Goal: Task Accomplishment & Management: Complete application form

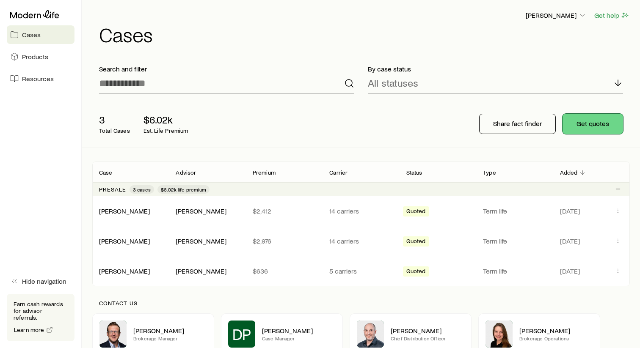
click at [594, 124] on button "Get quotes" at bounding box center [592, 124] width 61 height 20
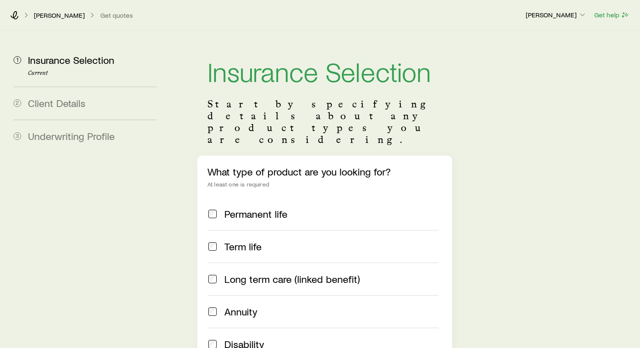
click at [237, 241] on span "Term life" at bounding box center [242, 247] width 37 height 12
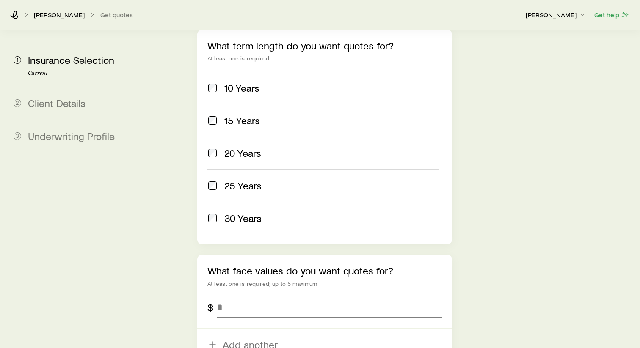
scroll to position [389, 0]
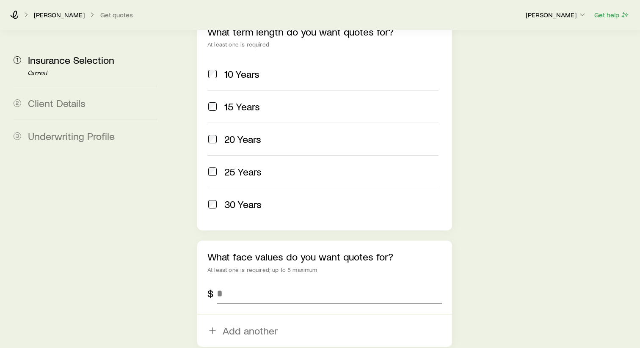
click at [254, 133] on span "20 Years" at bounding box center [242, 139] width 37 height 12
click at [312, 283] on input "tel" at bounding box center [329, 293] width 225 height 20
type input "*********"
click at [510, 248] on div "Insurance Selection Start by specifying details about any product types you are…" at bounding box center [403, 46] width 460 height 809
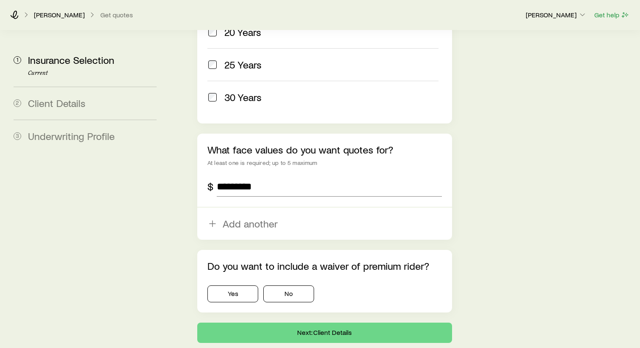
scroll to position [525, 0]
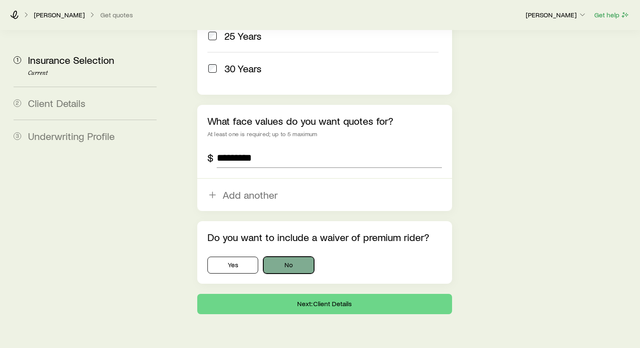
click at [292, 257] on button "No" at bounding box center [288, 265] width 51 height 17
click at [314, 294] on button "Next: Client Details" at bounding box center [324, 304] width 255 height 20
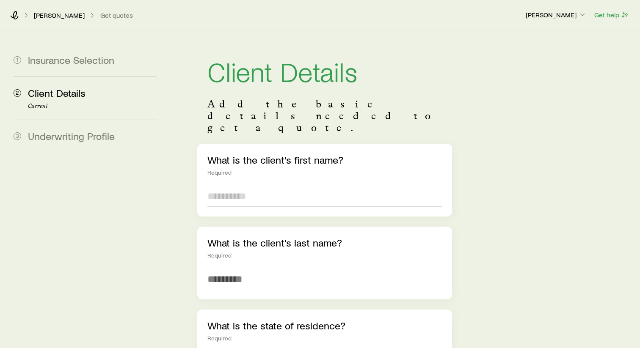
click at [244, 186] on input "text" at bounding box center [324, 196] width 234 height 20
type input "*****"
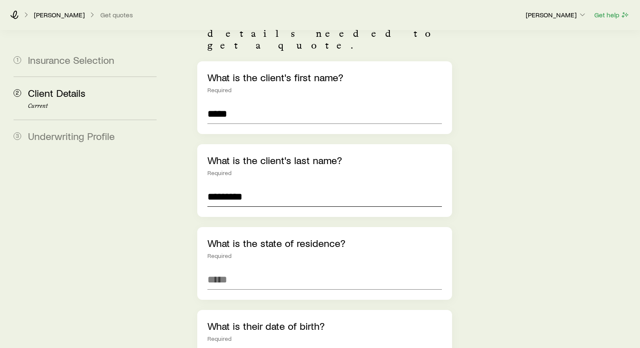
scroll to position [94, 0]
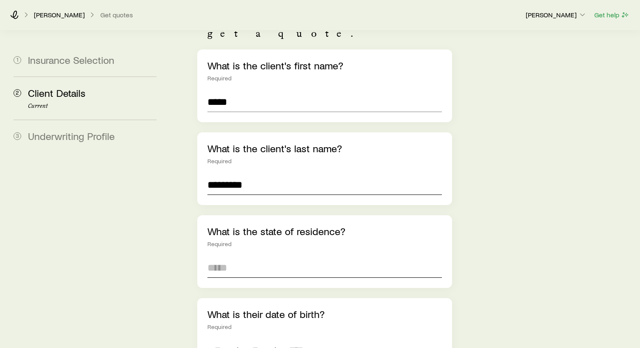
type input "*********"
click at [266, 258] on input at bounding box center [324, 268] width 234 height 20
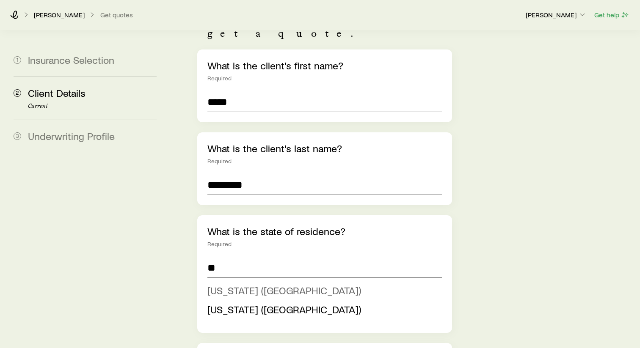
click at [235, 284] on span "[US_STATE] ([GEOGRAPHIC_DATA])" at bounding box center [284, 290] width 154 height 12
type input "**********"
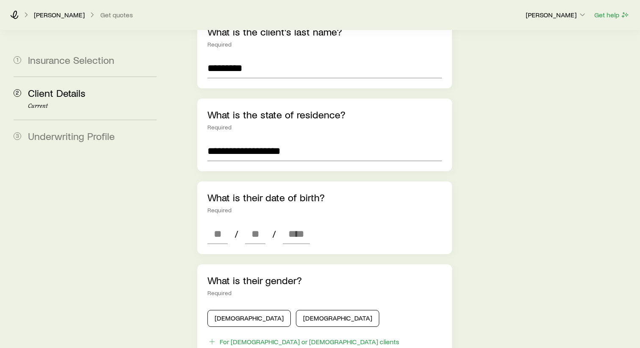
scroll to position [226, 0]
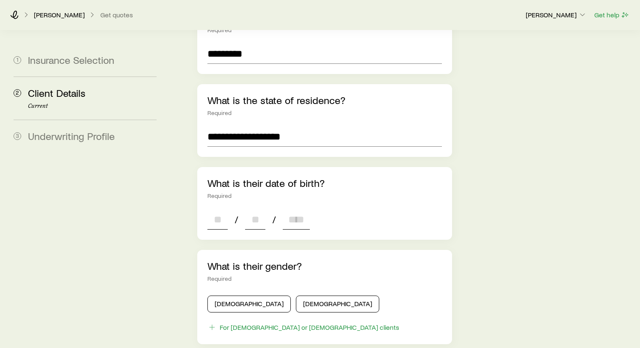
click at [215, 209] on input at bounding box center [217, 219] width 20 height 20
type input "**"
type input "****"
type input "*"
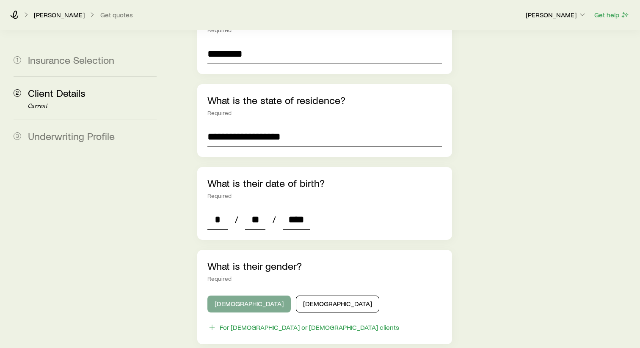
type input "****"
click at [220, 296] on button "[DEMOGRAPHIC_DATA]" at bounding box center [248, 304] width 83 height 17
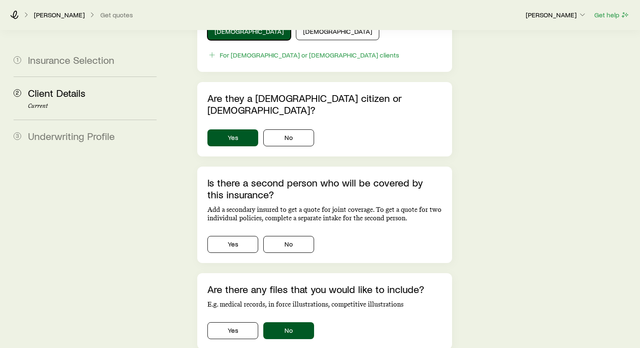
scroll to position [503, 0]
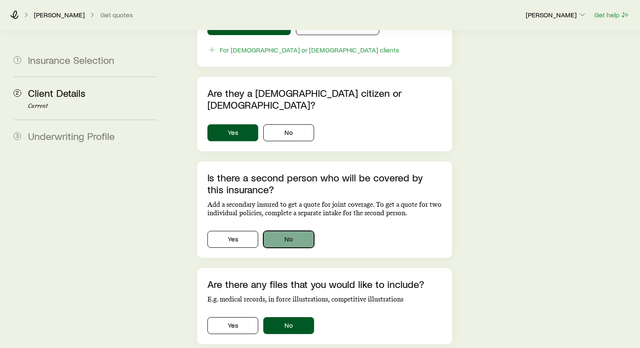
click at [285, 231] on button "No" at bounding box center [288, 239] width 51 height 17
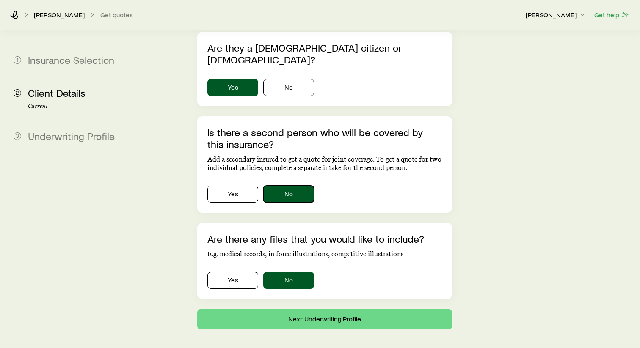
scroll to position [549, 0]
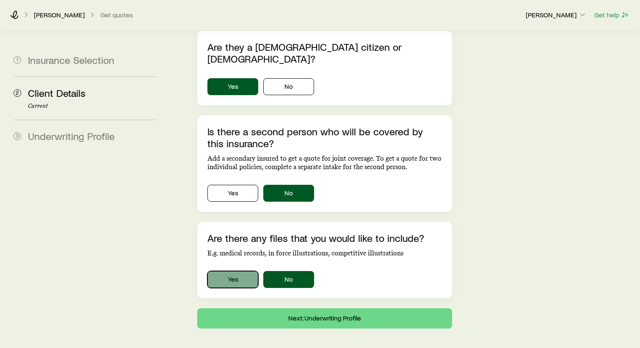
click at [239, 271] on button "Yes" at bounding box center [232, 279] width 51 height 17
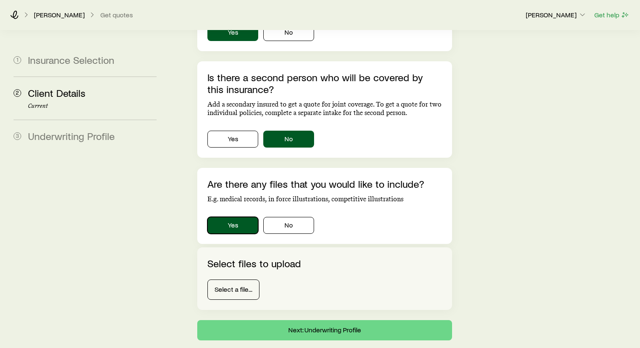
scroll to position [605, 0]
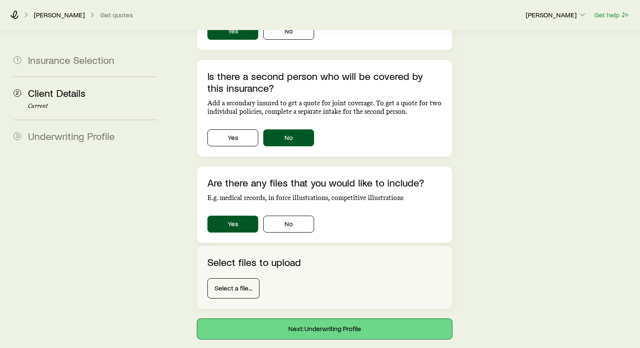
click at [360, 319] on button "Next: Underwriting Profile" at bounding box center [324, 329] width 255 height 20
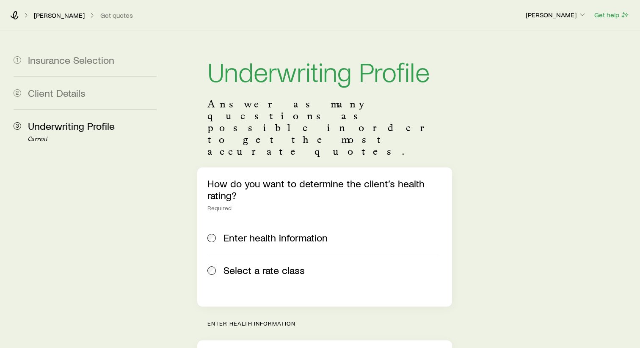
click at [280, 264] on span "Select a rate class" at bounding box center [263, 270] width 81 height 12
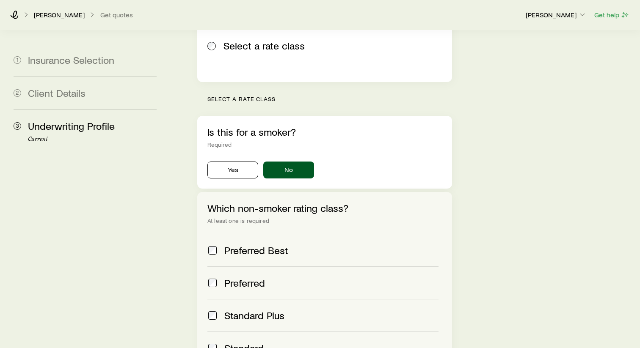
scroll to position [226, 0]
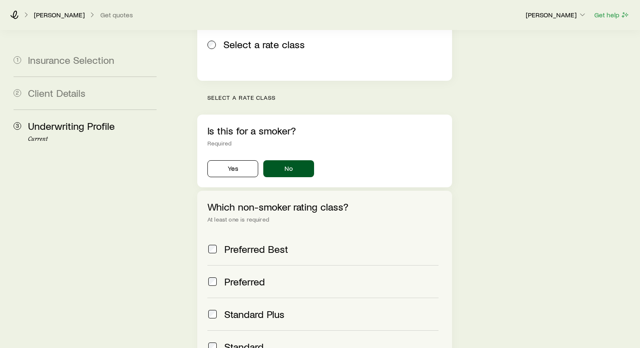
click at [248, 276] on span "Preferred" at bounding box center [244, 282] width 41 height 12
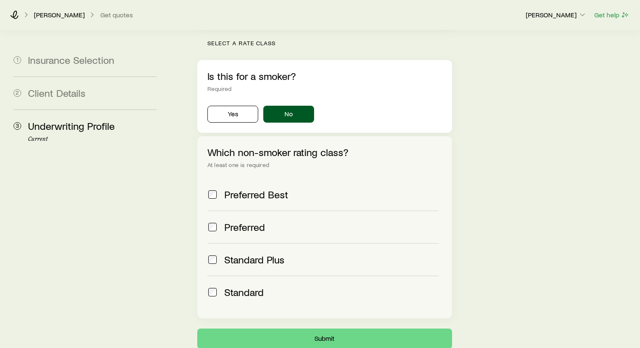
scroll to position [327, 0]
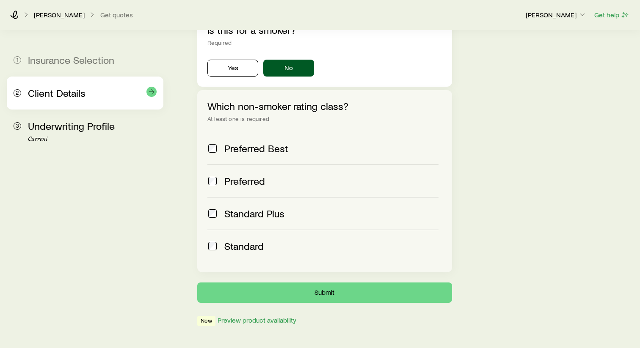
click at [68, 88] on span "Client Details" at bounding box center [57, 93] width 58 height 12
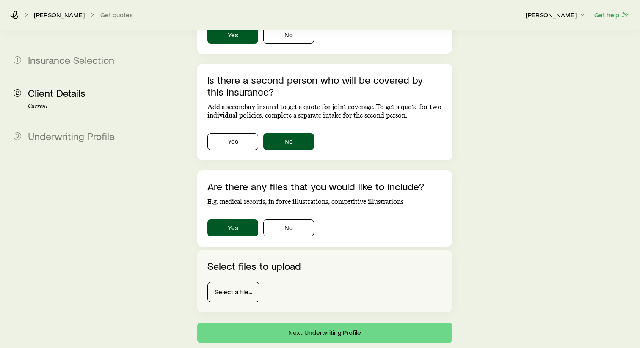
scroll to position [606, 0]
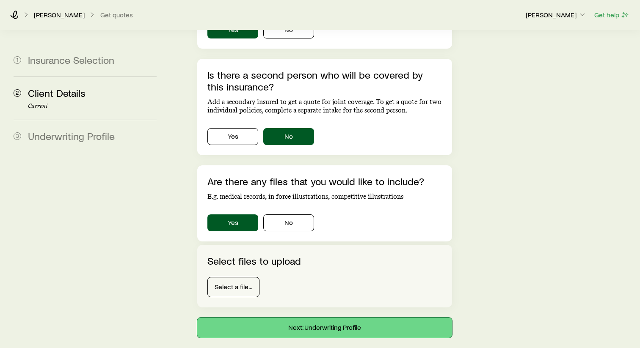
click at [272, 318] on button "Next: Underwriting Profile" at bounding box center [324, 328] width 255 height 20
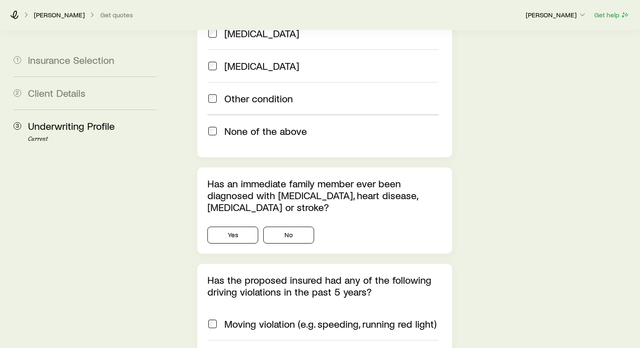
scroll to position [1225, 0]
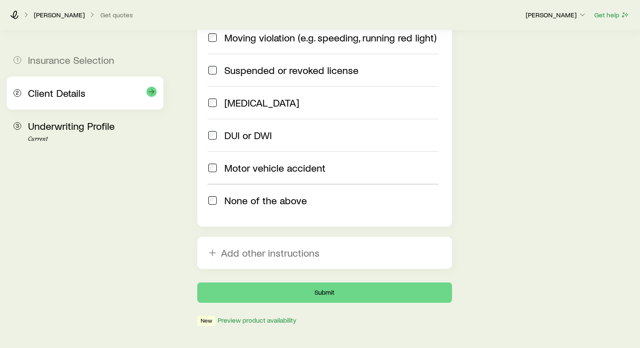
click at [121, 97] on div "Client Details" at bounding box center [92, 93] width 129 height 12
